Goal: Task Accomplishment & Management: Use online tool/utility

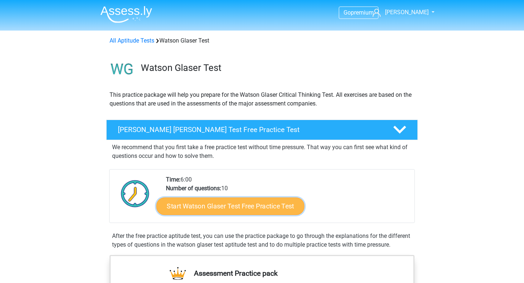
click at [285, 204] on link "Start Watson Glaser Test Free Practice Test" at bounding box center [231, 206] width 148 height 17
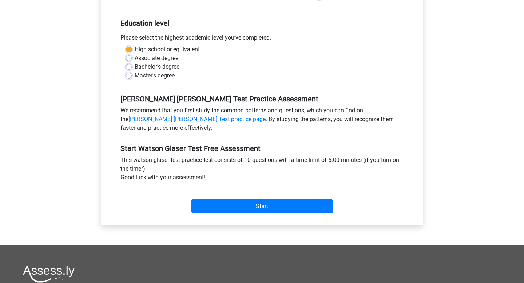
scroll to position [145, 0]
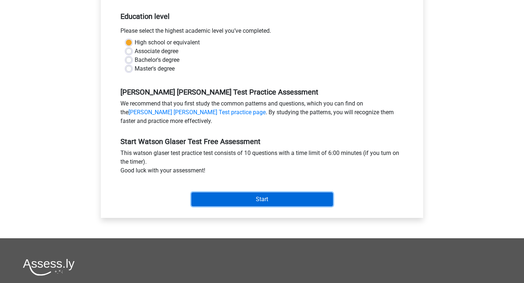
click at [273, 199] on input "Start" at bounding box center [263, 200] width 142 height 14
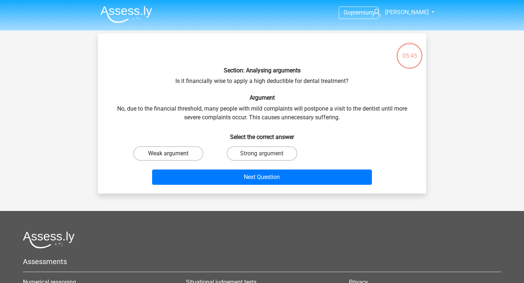
click at [185, 149] on label "Weak argument" at bounding box center [168, 153] width 70 height 15
click at [173, 154] on input "Weak argument" at bounding box center [171, 156] width 5 height 5
radio input "true"
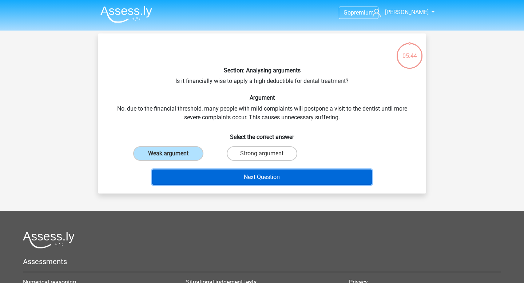
click at [203, 177] on button "Next Question" at bounding box center [262, 177] width 220 height 15
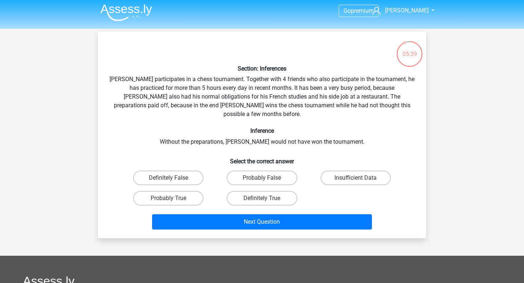
scroll to position [2, 0]
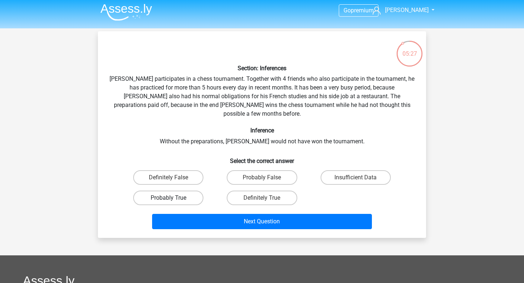
click at [185, 191] on label "Probably True" at bounding box center [168, 198] width 70 height 15
click at [173, 198] on input "Probably True" at bounding box center [171, 200] width 5 height 5
radio input "true"
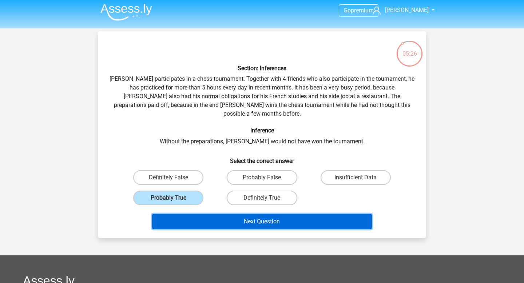
click at [217, 214] on button "Next Question" at bounding box center [262, 221] width 220 height 15
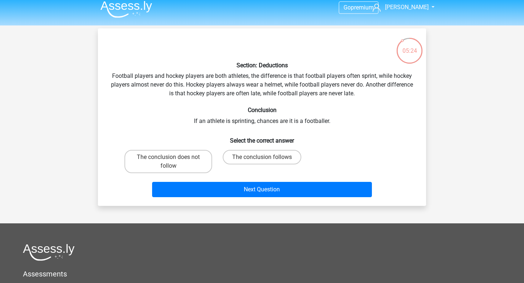
scroll to position [4, 0]
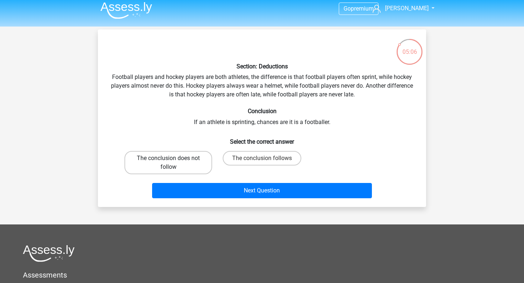
click at [205, 158] on label "The conclusion does not follow" at bounding box center [169, 162] width 88 height 23
click at [173, 158] on input "The conclusion does not follow" at bounding box center [171, 160] width 5 height 5
radio input "true"
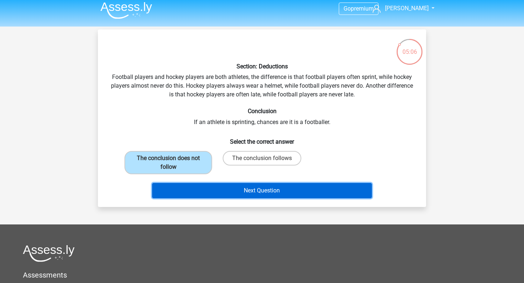
click at [214, 190] on button "Next Question" at bounding box center [262, 190] width 220 height 15
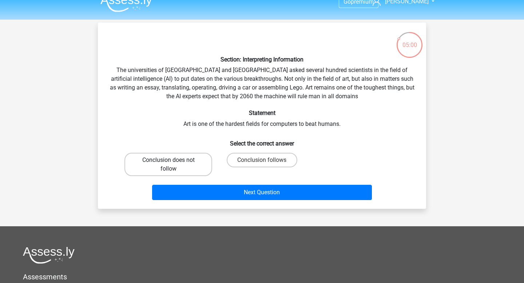
scroll to position [12, 0]
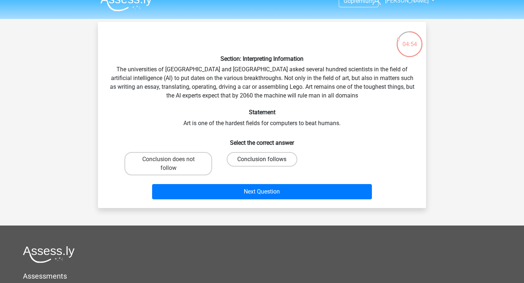
click at [244, 160] on label "Conclusion follows" at bounding box center [262, 159] width 70 height 15
click at [262, 160] on input "Conclusion follows" at bounding box center [264, 161] width 5 height 5
radio input "true"
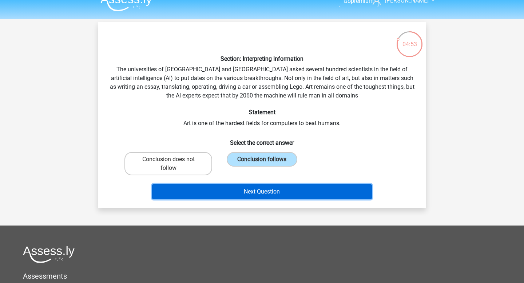
click at [253, 193] on button "Next Question" at bounding box center [262, 191] width 220 height 15
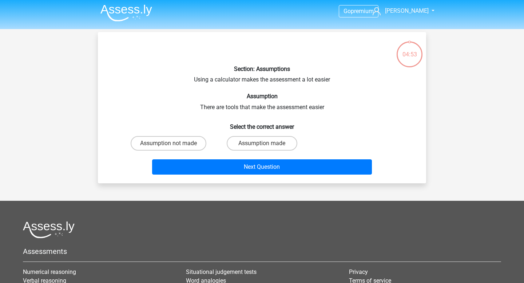
scroll to position [0, 0]
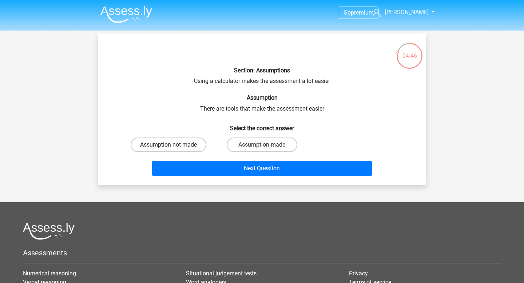
click at [182, 143] on label "Assumption not made" at bounding box center [169, 145] width 76 height 15
click at [173, 145] on input "Assumption not made" at bounding box center [171, 147] width 5 height 5
radio input "true"
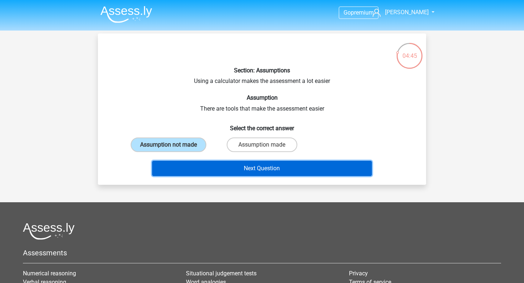
click at [205, 167] on button "Next Question" at bounding box center [262, 168] width 220 height 15
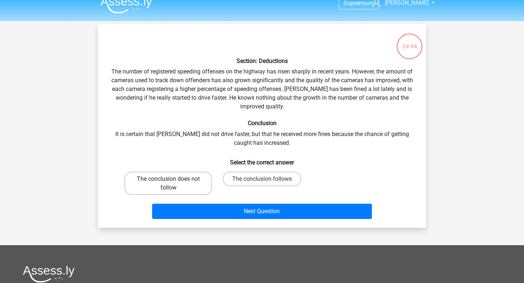
scroll to position [6, 0]
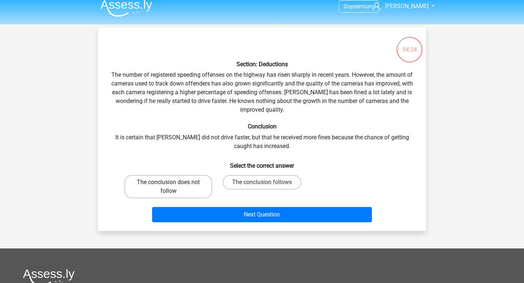
click at [189, 185] on label "The conclusion does not follow" at bounding box center [169, 186] width 88 height 23
click at [173, 185] on input "The conclusion does not follow" at bounding box center [171, 184] width 5 height 5
radio input "true"
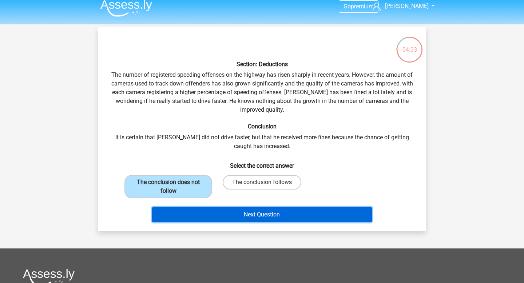
click at [202, 214] on button "Next Question" at bounding box center [262, 214] width 220 height 15
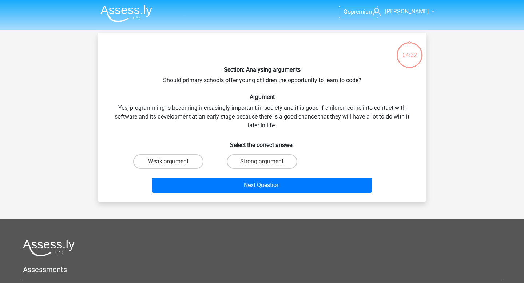
scroll to position [0, 0]
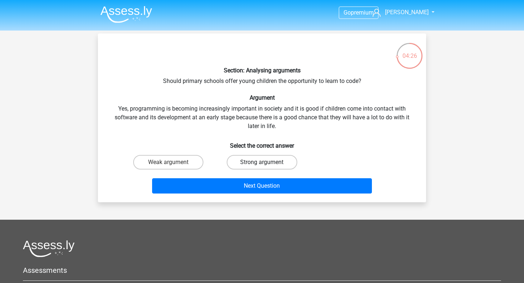
click at [246, 168] on label "Strong argument" at bounding box center [262, 162] width 70 height 15
click at [262, 167] on input "Strong argument" at bounding box center [264, 164] width 5 height 5
radio input "true"
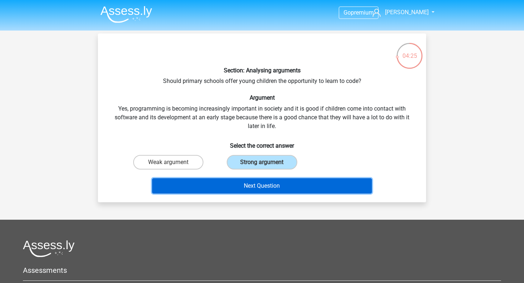
click at [247, 183] on button "Next Question" at bounding box center [262, 185] width 220 height 15
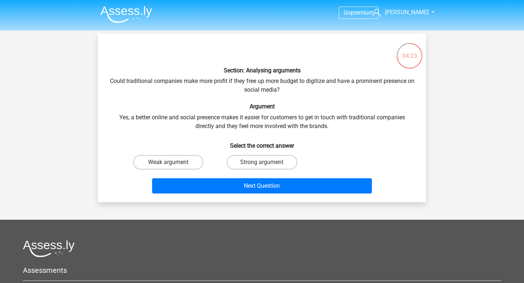
scroll to position [1, 0]
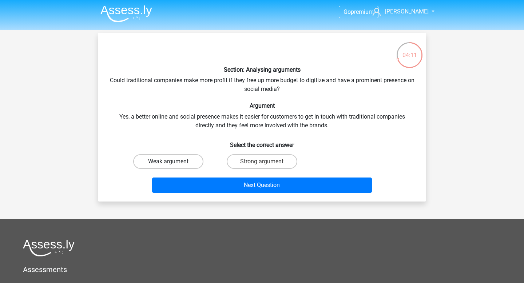
click at [183, 158] on label "Weak argument" at bounding box center [168, 161] width 70 height 15
click at [173, 162] on input "Weak argument" at bounding box center [171, 164] width 5 height 5
radio input "true"
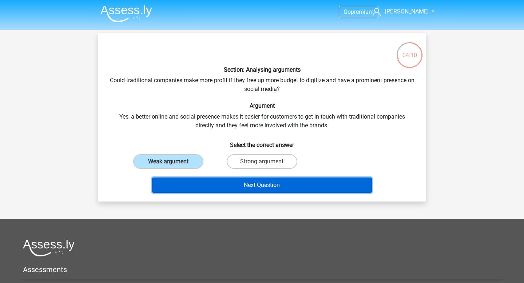
click at [206, 182] on button "Next Question" at bounding box center [262, 185] width 220 height 15
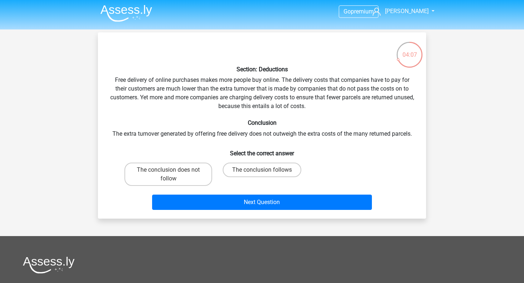
scroll to position [0, 0]
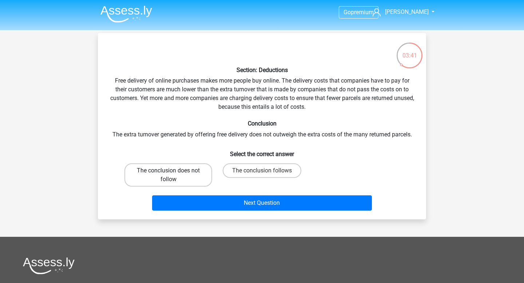
click at [201, 171] on label "The conclusion does not follow" at bounding box center [169, 175] width 88 height 23
click at [173, 171] on input "The conclusion does not follow" at bounding box center [171, 173] width 5 height 5
radio input "true"
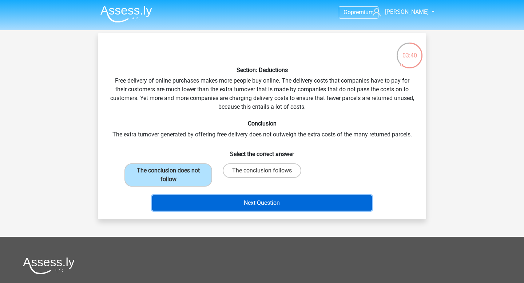
click at [209, 197] on button "Next Question" at bounding box center [262, 203] width 220 height 15
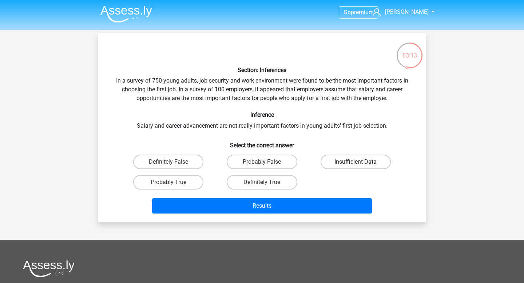
click at [347, 162] on label "Insufficient Data" at bounding box center [356, 162] width 70 height 15
click at [356, 162] on input "Insufficient Data" at bounding box center [358, 164] width 5 height 5
radio input "true"
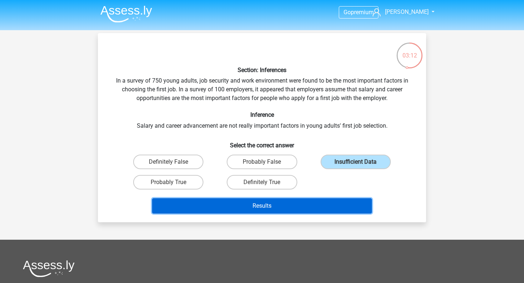
click at [306, 206] on button "Results" at bounding box center [262, 205] width 220 height 15
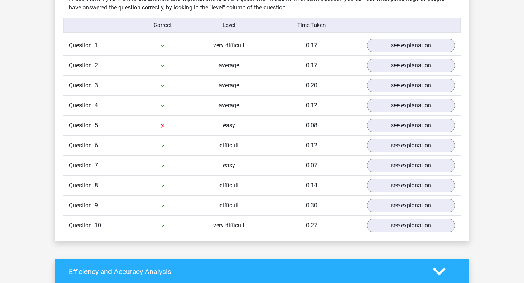
scroll to position [575, 0]
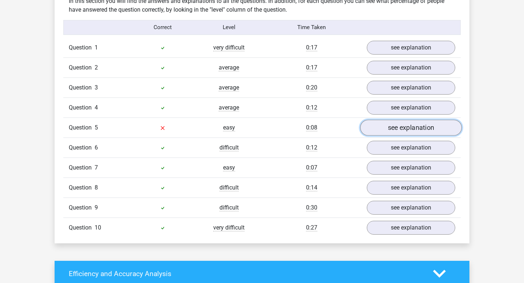
click at [382, 128] on link "see explanation" at bounding box center [412, 128] width 102 height 16
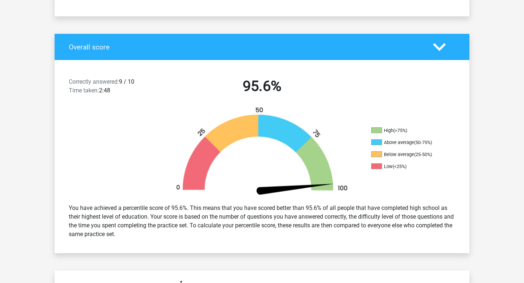
scroll to position [108, 0]
